Goal: Information Seeking & Learning: Learn about a topic

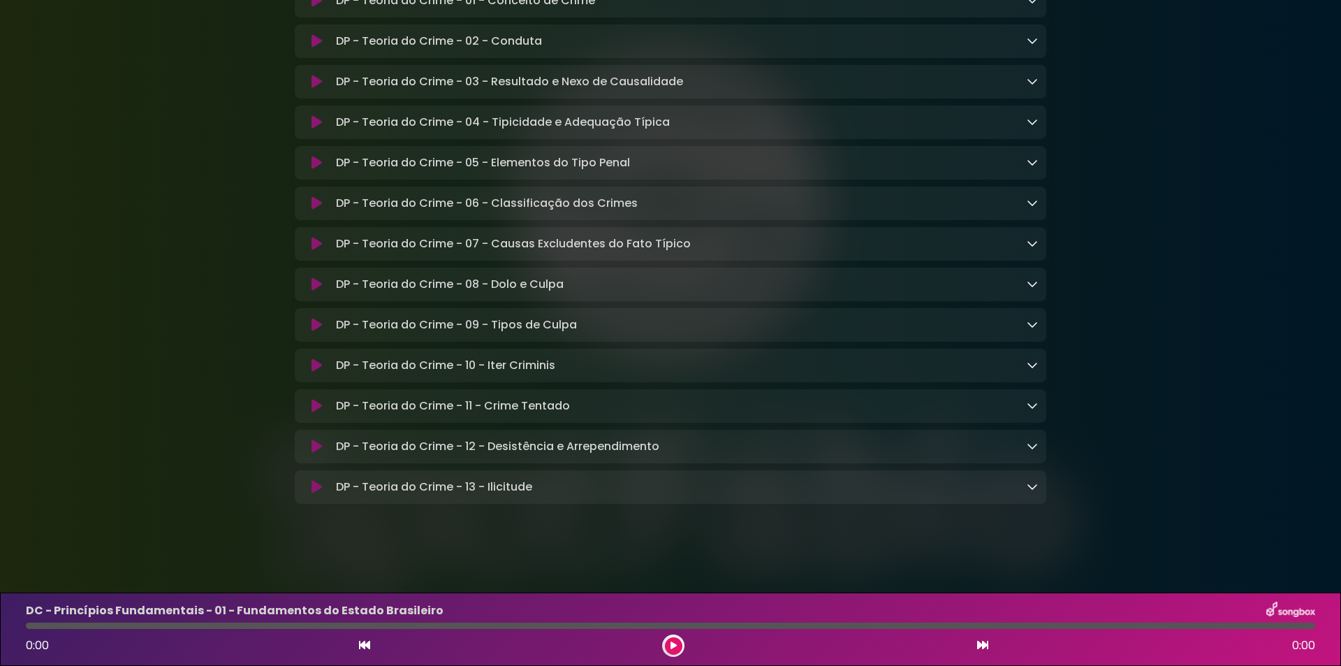
scroll to position [7917, 0]
drag, startPoint x: 601, startPoint y: 110, endPoint x: 484, endPoint y: 89, distance: 119.2
click at [300, 9] on div "DP - Teoria do Crime - 01 - Conceito de Crime Loading Track..." at bounding box center [671, 0] width 752 height 17
click at [312, 8] on icon at bounding box center [317, 1] width 10 height 14
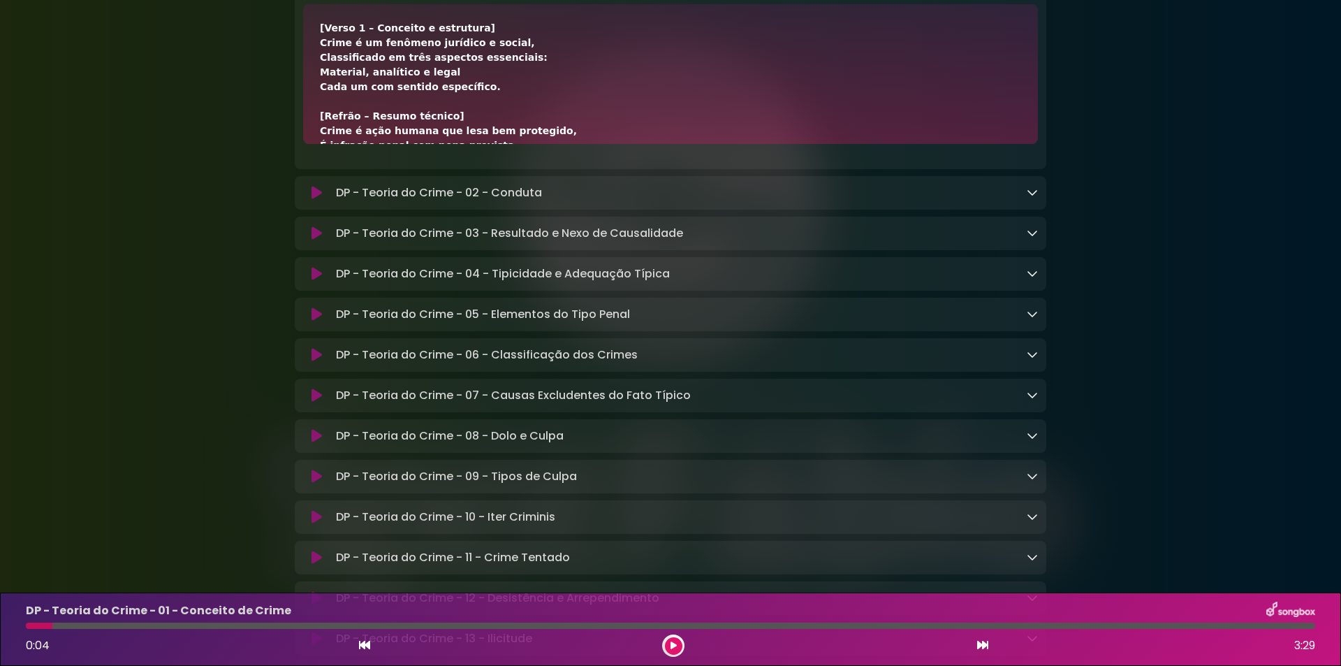
click at [309, 200] on button at bounding box center [316, 193] width 27 height 14
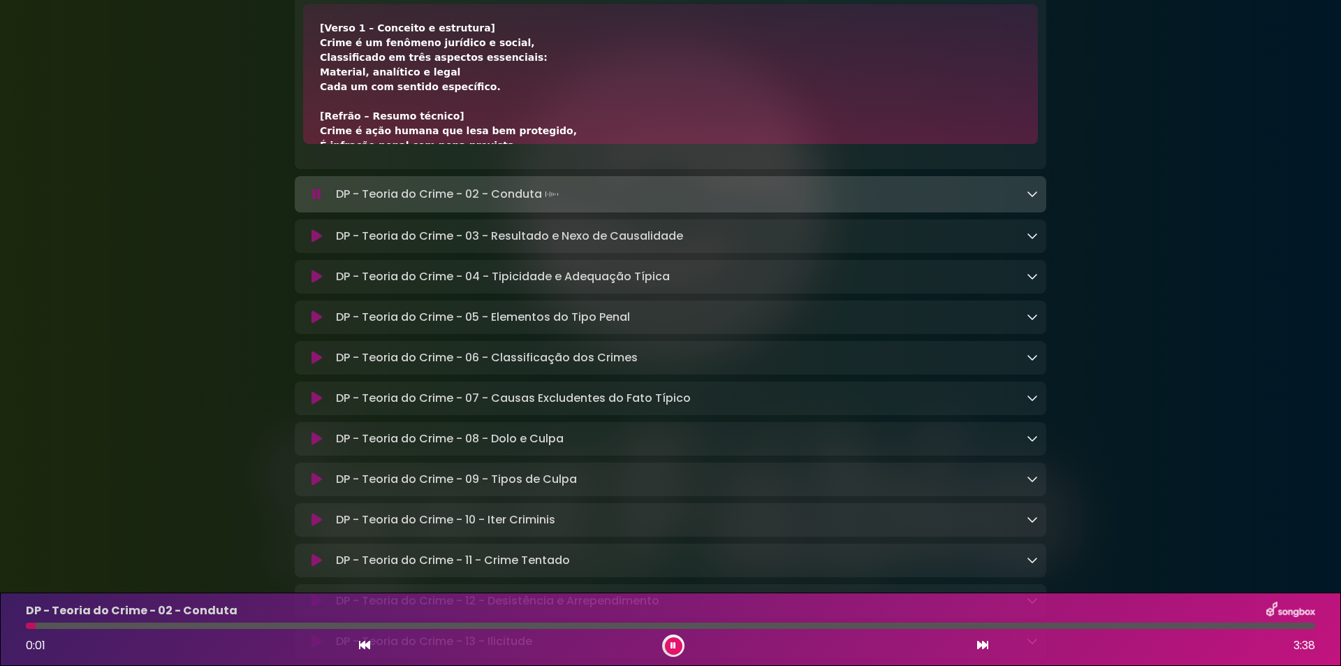
click at [1035, 199] on icon at bounding box center [1032, 193] width 11 height 11
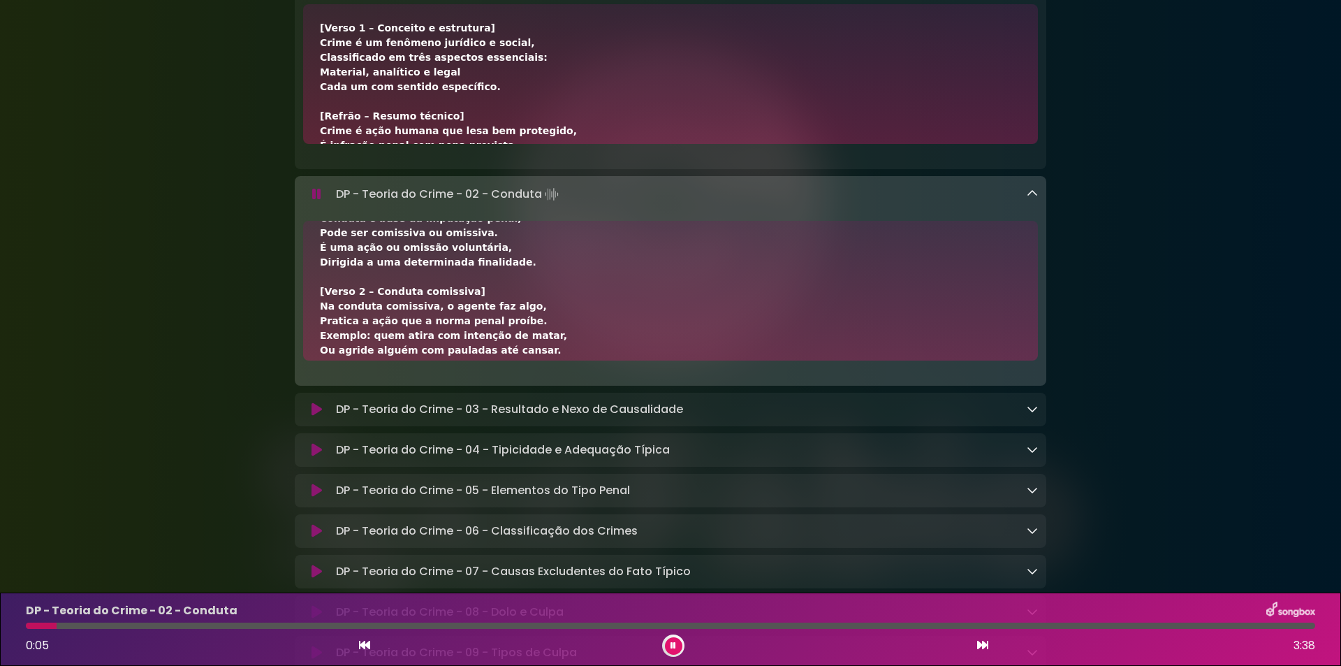
scroll to position [187, 0]
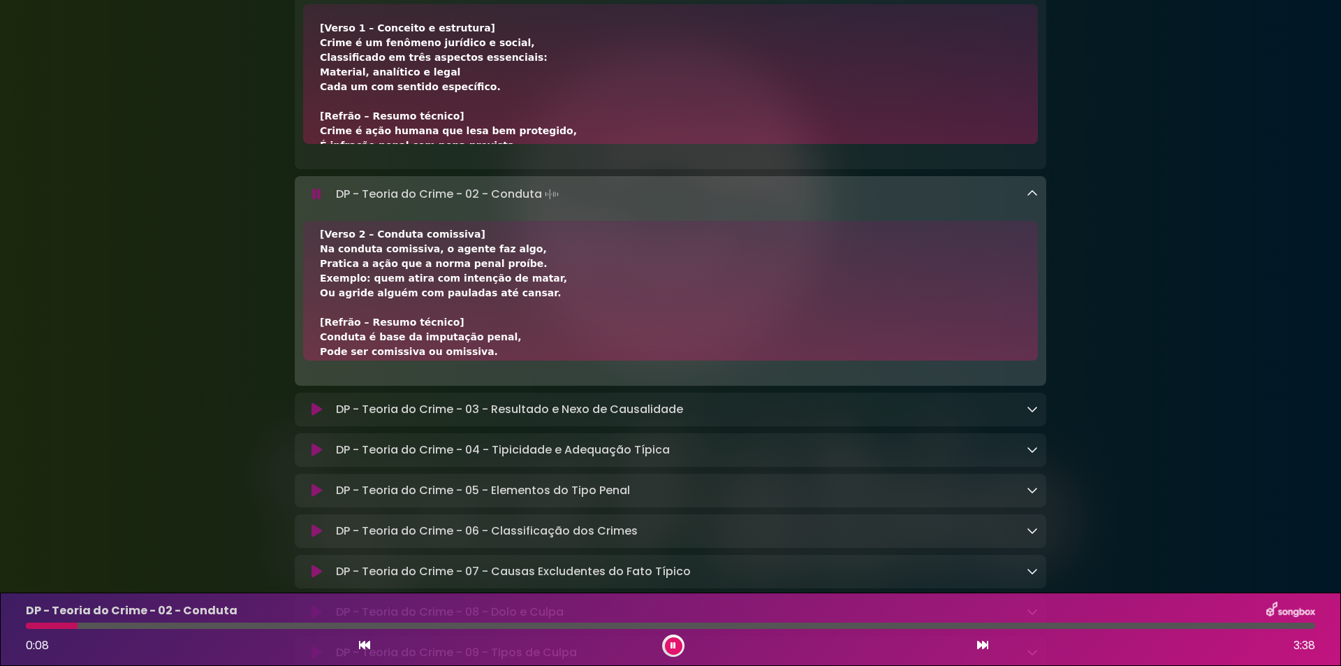
click at [268, 627] on div at bounding box center [671, 625] width 1290 height 6
click at [377, 622] on div at bounding box center [671, 625] width 1290 height 6
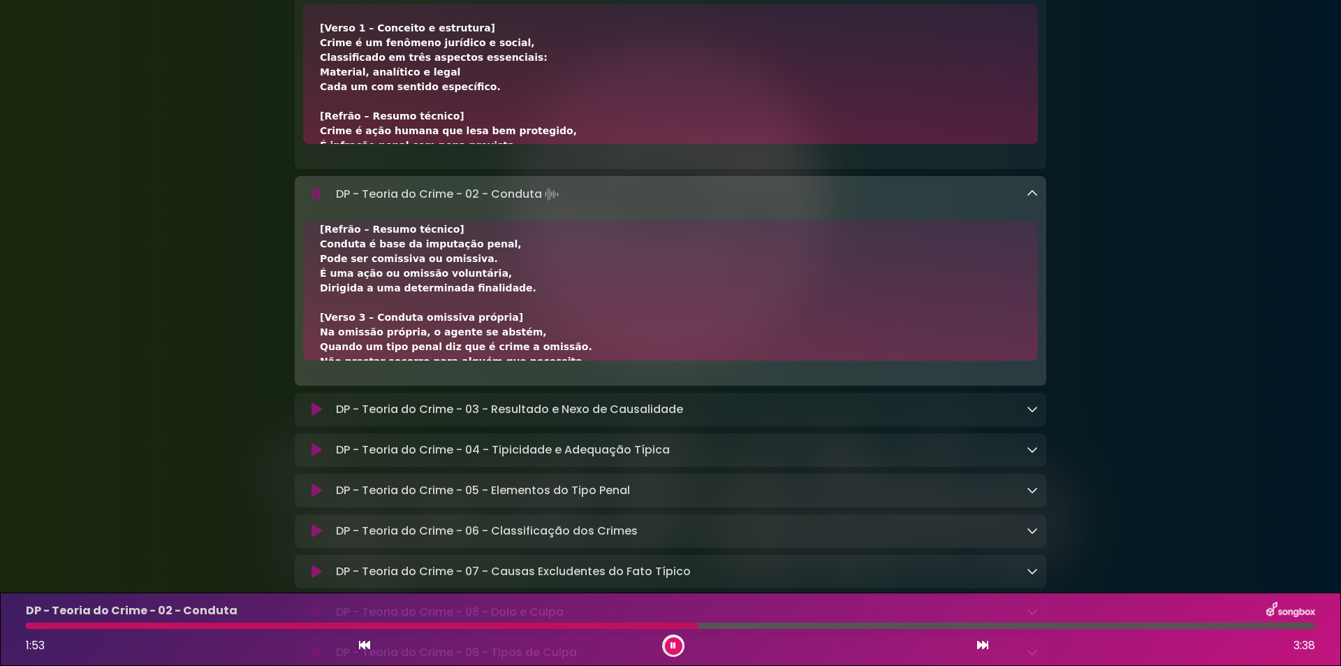
click at [684, 648] on div at bounding box center [673, 645] width 22 height 22
click at [665, 643] on button at bounding box center [673, 645] width 17 height 17
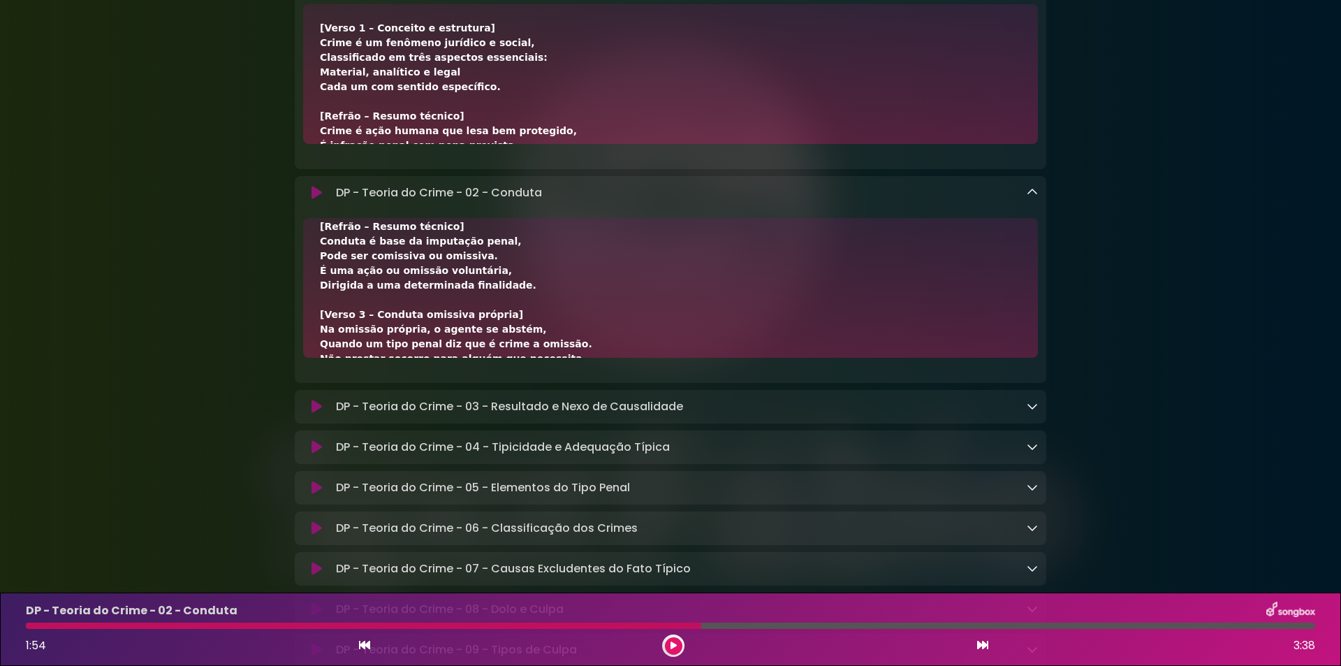
click at [665, 637] on button at bounding box center [673, 645] width 17 height 17
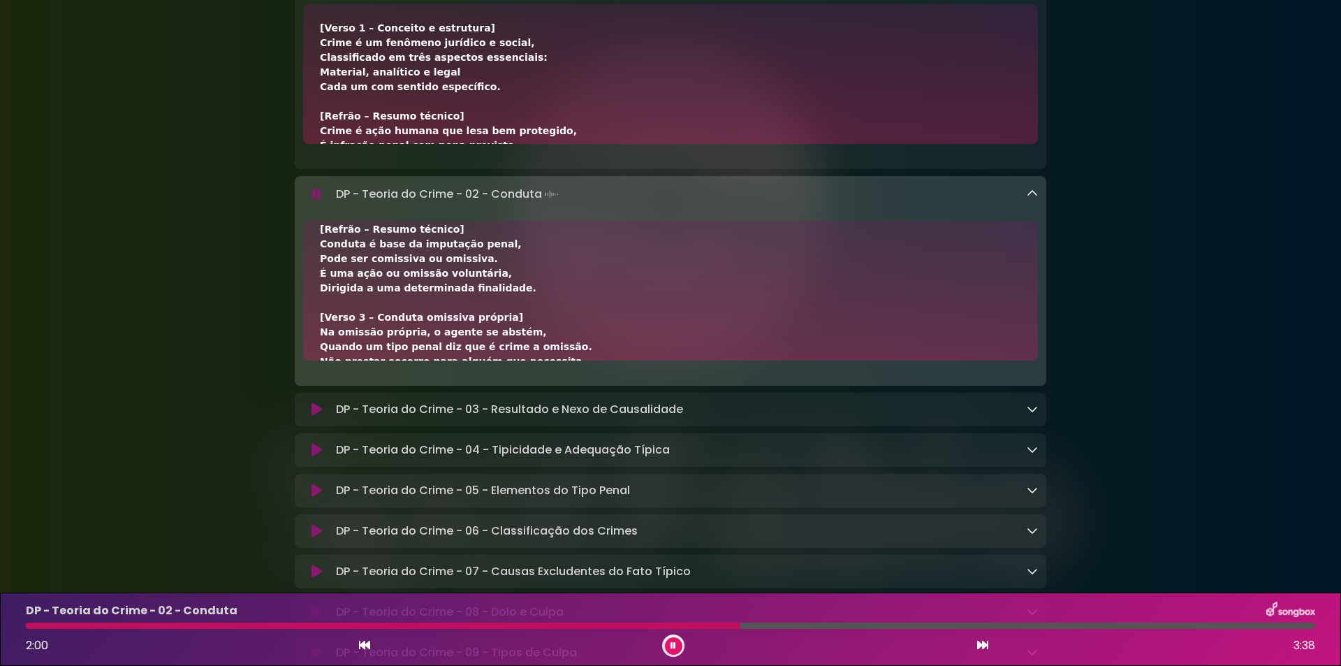
click at [673, 643] on icon at bounding box center [674, 645] width 6 height 8
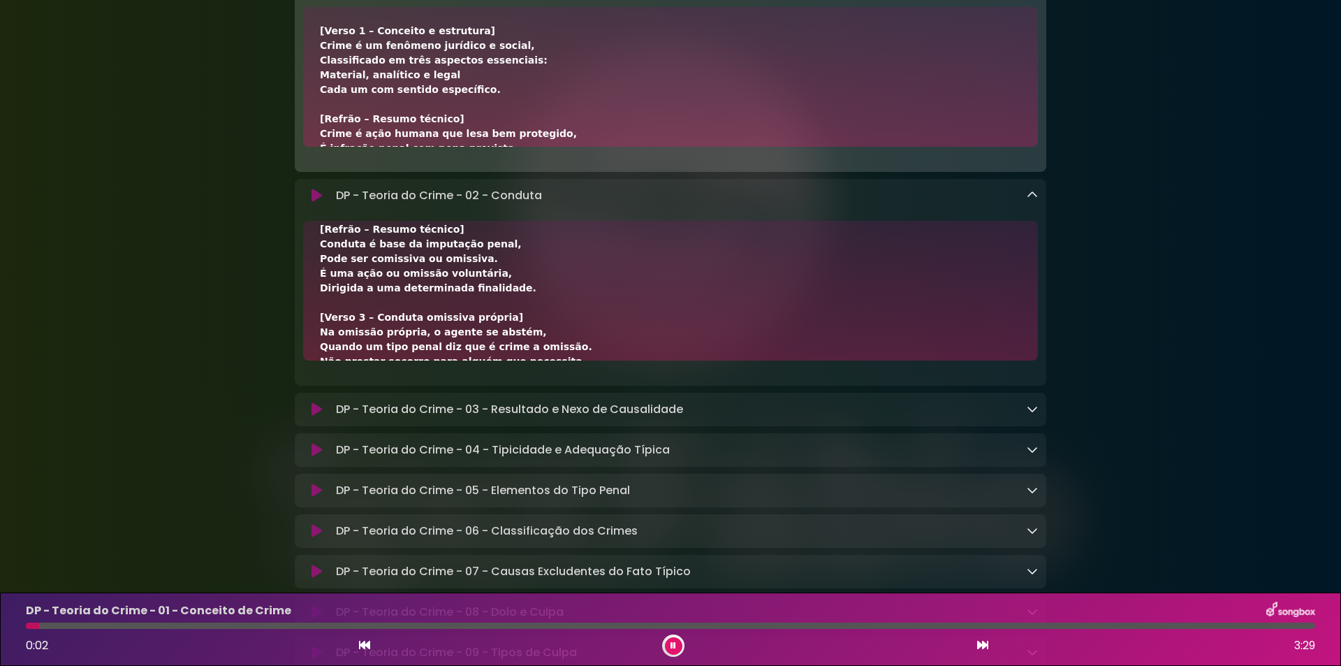
drag, startPoint x: 311, startPoint y: 107, endPoint x: 347, endPoint y: 107, distance: 36.3
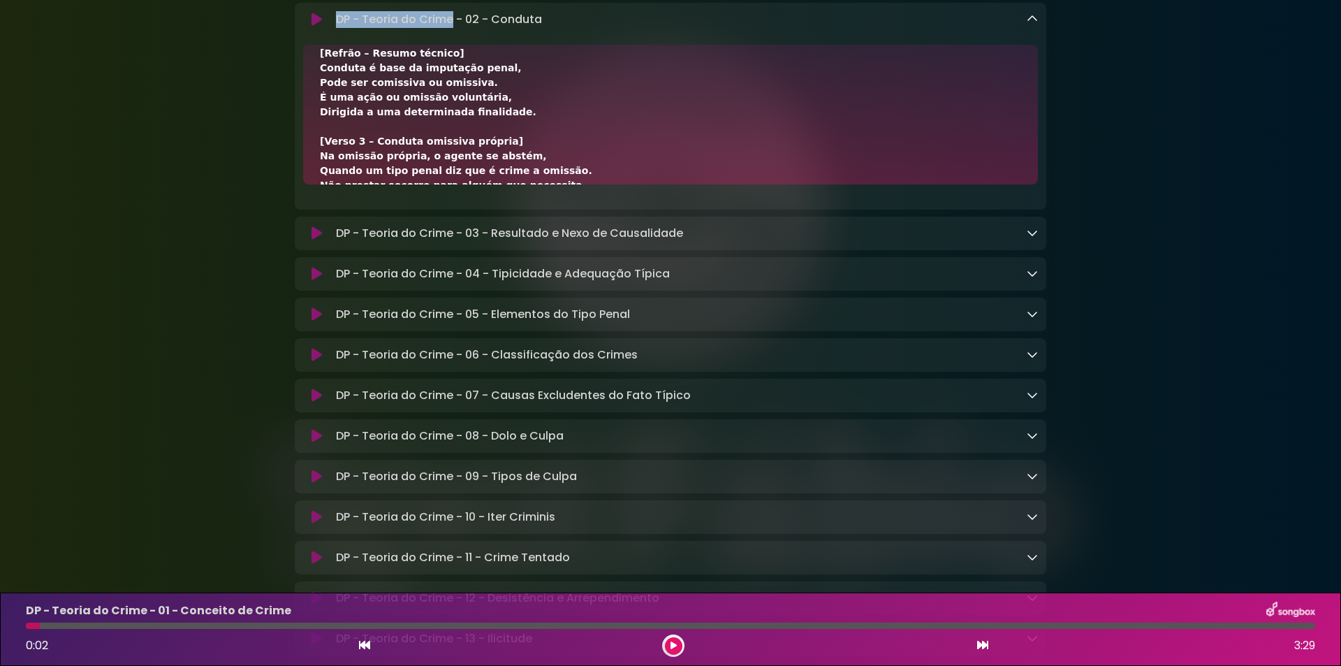
drag, startPoint x: 337, startPoint y: 147, endPoint x: 453, endPoint y: 144, distance: 115.3
click at [453, 28] on p "DP - Teoria do Crime - 02 - Conduta Loading Track..." at bounding box center [439, 19] width 206 height 17
copy p "DP - Teoria do Crime"
drag, startPoint x: 465, startPoint y: 149, endPoint x: 629, endPoint y: 153, distance: 164.2
click at [629, 28] on div "DP - Teoria do Crime - 02 - Conduta Loading Track..." at bounding box center [684, 19] width 708 height 17
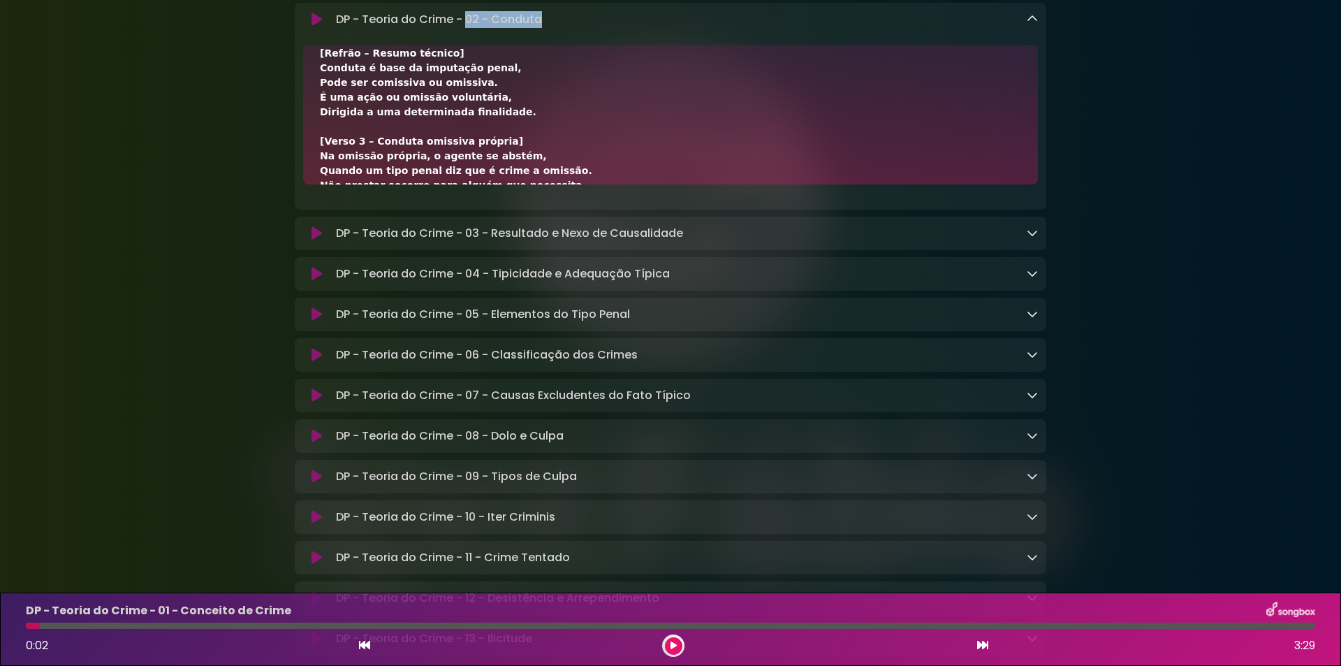
copy p "02 - Conduta"
drag, startPoint x: 325, startPoint y: 147, endPoint x: 413, endPoint y: 149, distance: 88.0
click at [413, 28] on div "DP - Teoria do Crime - 02 - Conduta Loading Track..." at bounding box center [670, 19] width 735 height 17
drag, startPoint x: 337, startPoint y: 150, endPoint x: 589, endPoint y: 152, distance: 251.5
click at [589, 28] on div "DP - Teoria do Crime - 02 - Conduta Loading Track..." at bounding box center [684, 19] width 708 height 17
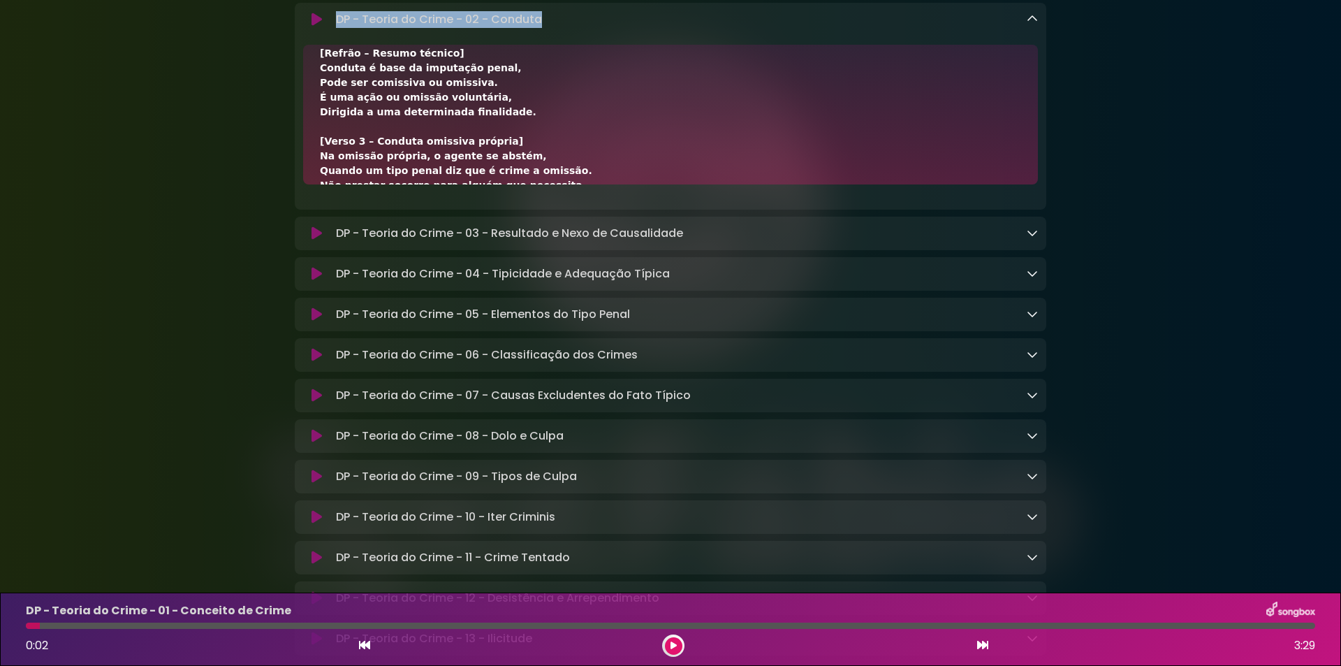
copy p "DP - Teoria do Crime - 02 - Conduta"
drag, startPoint x: 321, startPoint y: 198, endPoint x: 485, endPoint y: 200, distance: 164.2
click at [485, 200] on div "[Verso 1 – Conceito geral de conduta] Conduta é um dos elementos do fato típico…" at bounding box center [670, 200] width 701 height 836
copy div "Conduta é base da imputação penal,"
click at [360, 265] on div "[Verso 1 – Conceito geral de conduta] Conduta é um dos elementos do fato típico…" at bounding box center [670, 200] width 701 height 836
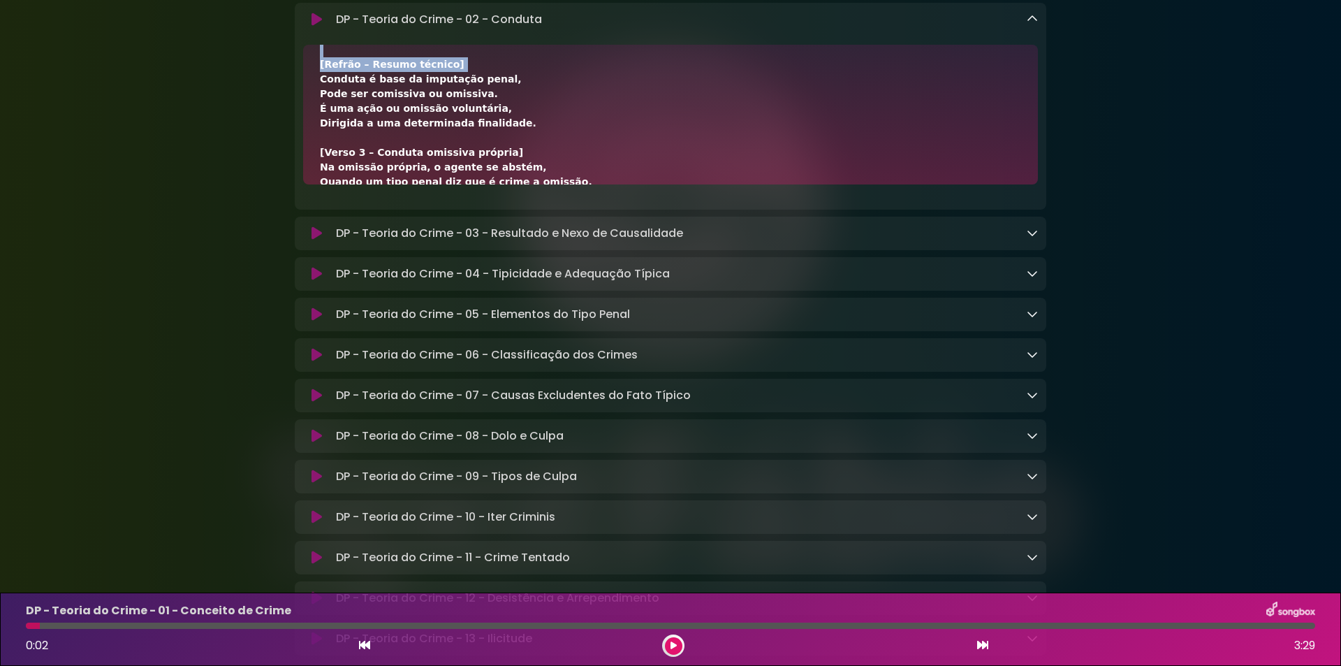
scroll to position [257, 0]
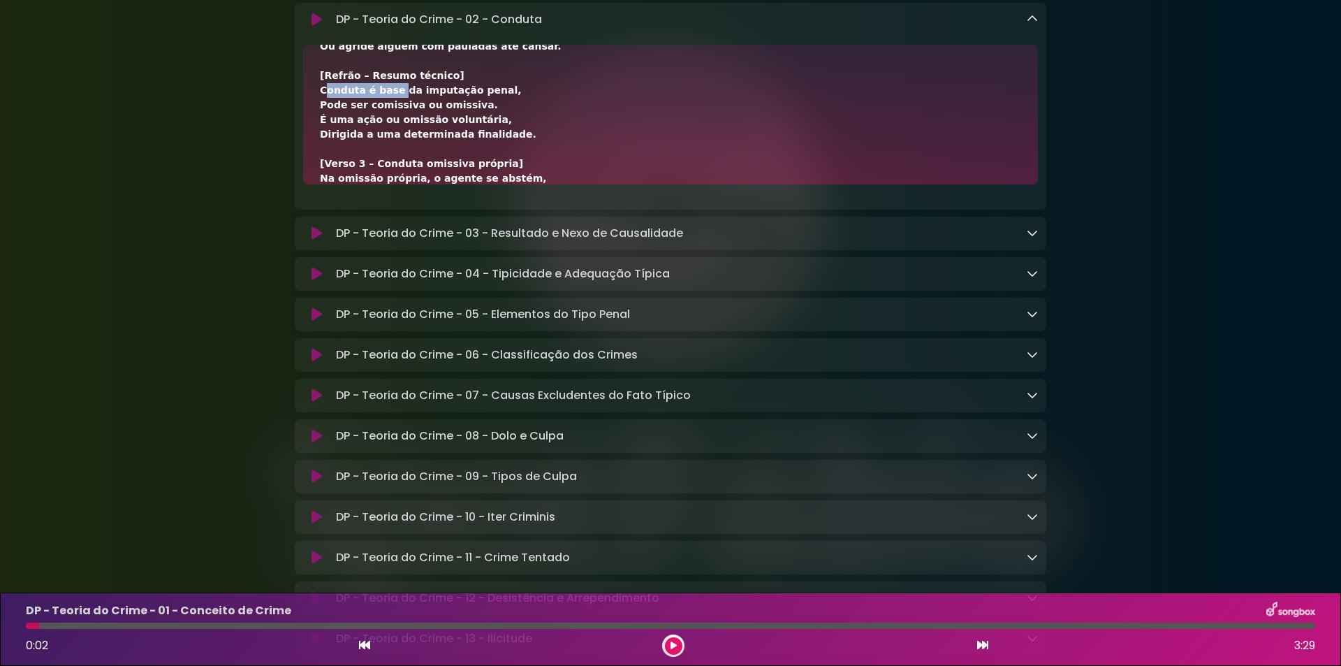
drag, startPoint x: 319, startPoint y: 195, endPoint x: 388, endPoint y: 226, distance: 75.7
click at [388, 184] on div "[Verso 1 – Conceito geral de conduta] Conduta é um dos elementos do fato típico…" at bounding box center [670, 115] width 735 height 140
copy div "Conduta é base"
drag, startPoint x: 393, startPoint y: 218, endPoint x: 513, endPoint y: 214, distance: 120.2
click at [513, 214] on div "[Verso 1 – Conceito geral de conduta] Conduta é um dos elementos do fato típico…" at bounding box center [670, 222] width 701 height 836
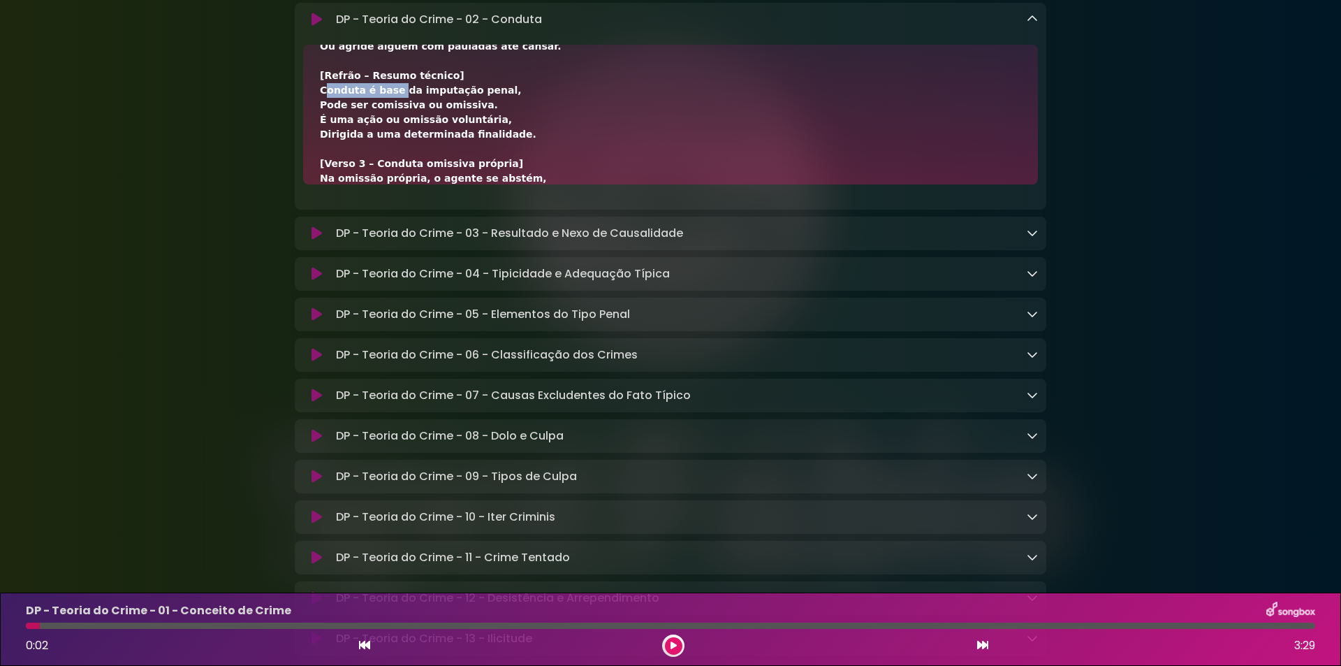
copy div "da imputação penal,"
click at [337, 231] on div "[Verso 1 – Conceito geral de conduta] Conduta é um dos elementos do fato típico…" at bounding box center [670, 222] width 701 height 836
drag, startPoint x: 319, startPoint y: 220, endPoint x: 389, endPoint y: 224, distance: 70.6
click at [389, 184] on div "[Verso 1 – Conceito geral de conduta] Conduta é um dos elementos do fato típico…" at bounding box center [670, 115] width 735 height 140
copy div "Conduta é base"
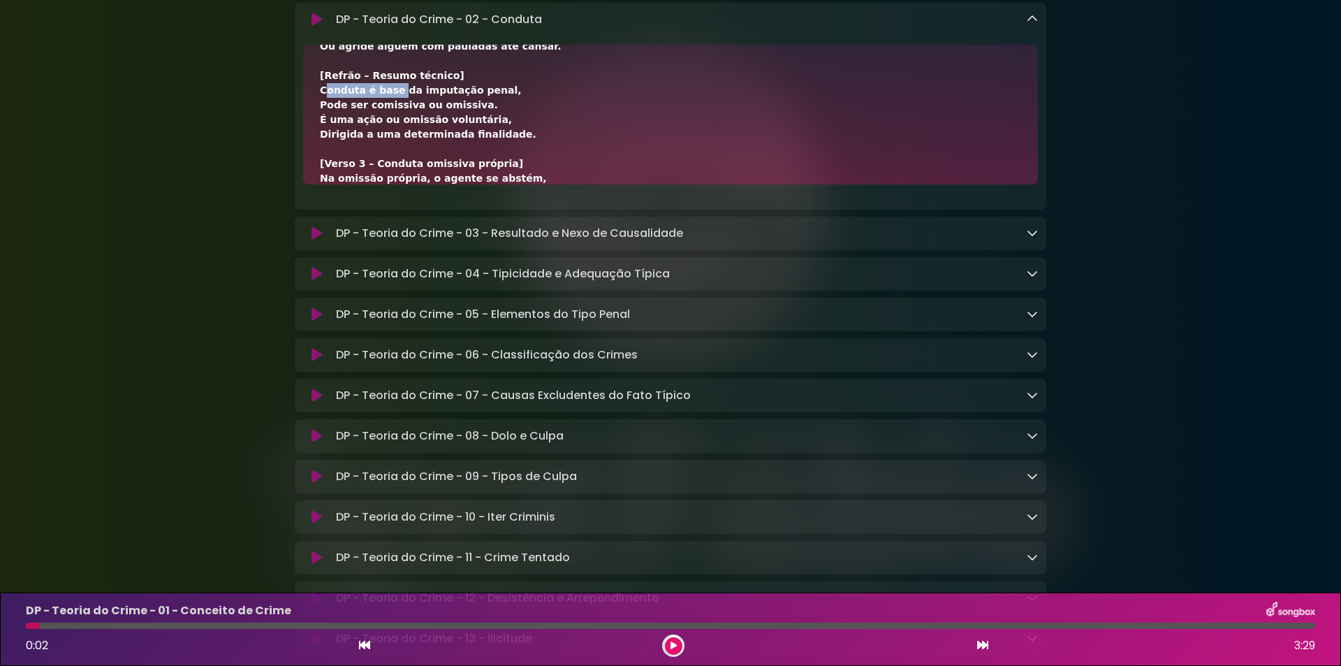
drag, startPoint x: 391, startPoint y: 216, endPoint x: 499, endPoint y: 220, distance: 108.4
click at [499, 220] on div "[Verso 1 – Conceito geral de conduta] Conduta é um dos elementos do fato típico…" at bounding box center [670, 222] width 701 height 836
copy div "da imputação penal,"
drag, startPoint x: 323, startPoint y: 238, endPoint x: 463, endPoint y: 239, distance: 140.4
click at [463, 184] on div "[Verso 1 – Conceito geral de conduta] Conduta é um dos elementos do fato típico…" at bounding box center [670, 115] width 735 height 140
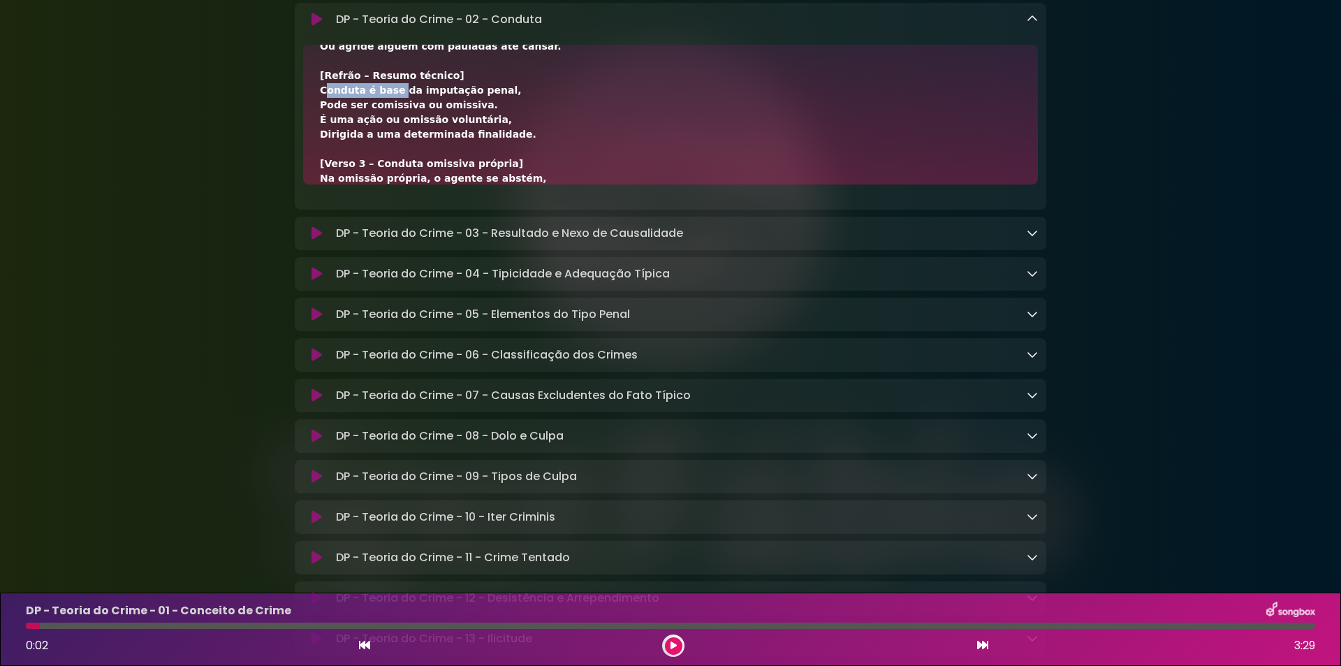
copy div "Pode ser comissiva ou omissiva."
drag, startPoint x: 314, startPoint y: 250, endPoint x: 480, endPoint y: 253, distance: 166.3
click at [480, 184] on div "[Verso 1 – Conceito geral de conduta] Conduta é um dos elementos do fato típico…" at bounding box center [670, 115] width 735 height 140
copy div "É uma ação ou omissão voluntária,"
drag, startPoint x: 333, startPoint y: 268, endPoint x: 356, endPoint y: 271, distance: 24.0
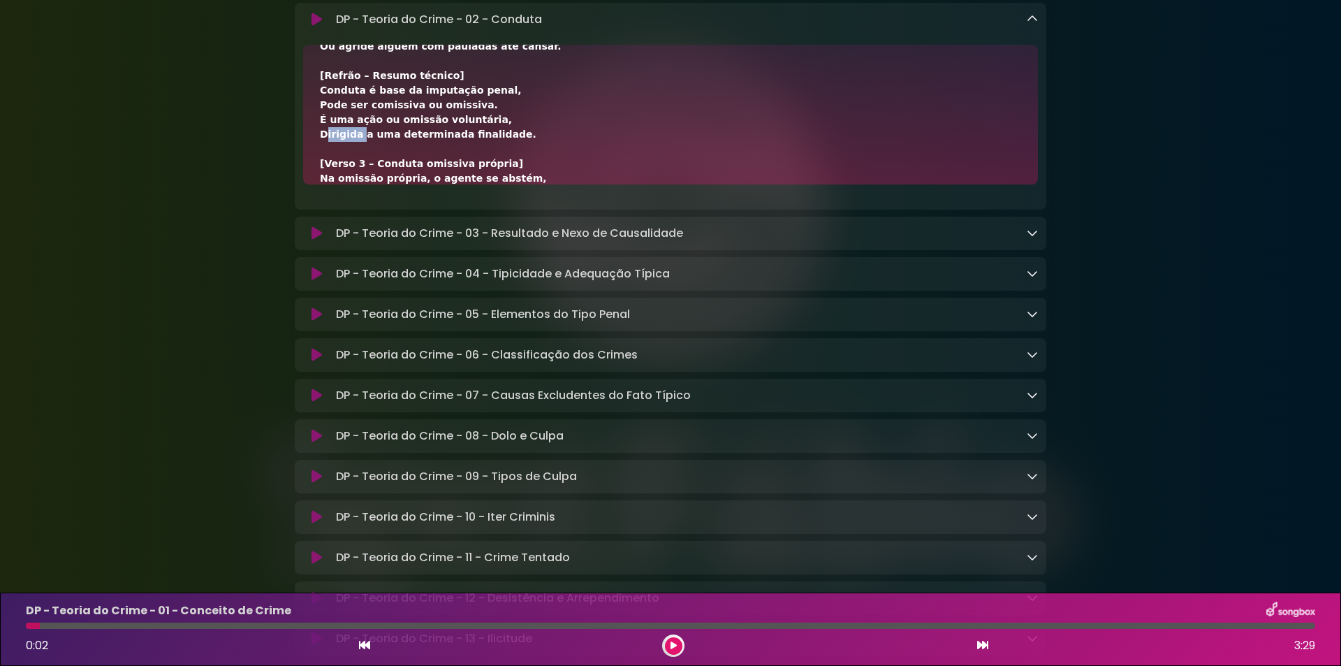
click at [356, 271] on div "[Verso 1 – Conceito geral de conduta] Conduta é um dos elementos do fato típico…" at bounding box center [670, 222] width 701 height 836
drag, startPoint x: 357, startPoint y: 265, endPoint x: 503, endPoint y: 267, distance: 146.0
click at [503, 267] on div "[Verso 1 – Conceito geral de conduta] Conduta é um dos elementos do fato típico…" at bounding box center [670, 222] width 701 height 836
